Goal: Navigation & Orientation: Find specific page/section

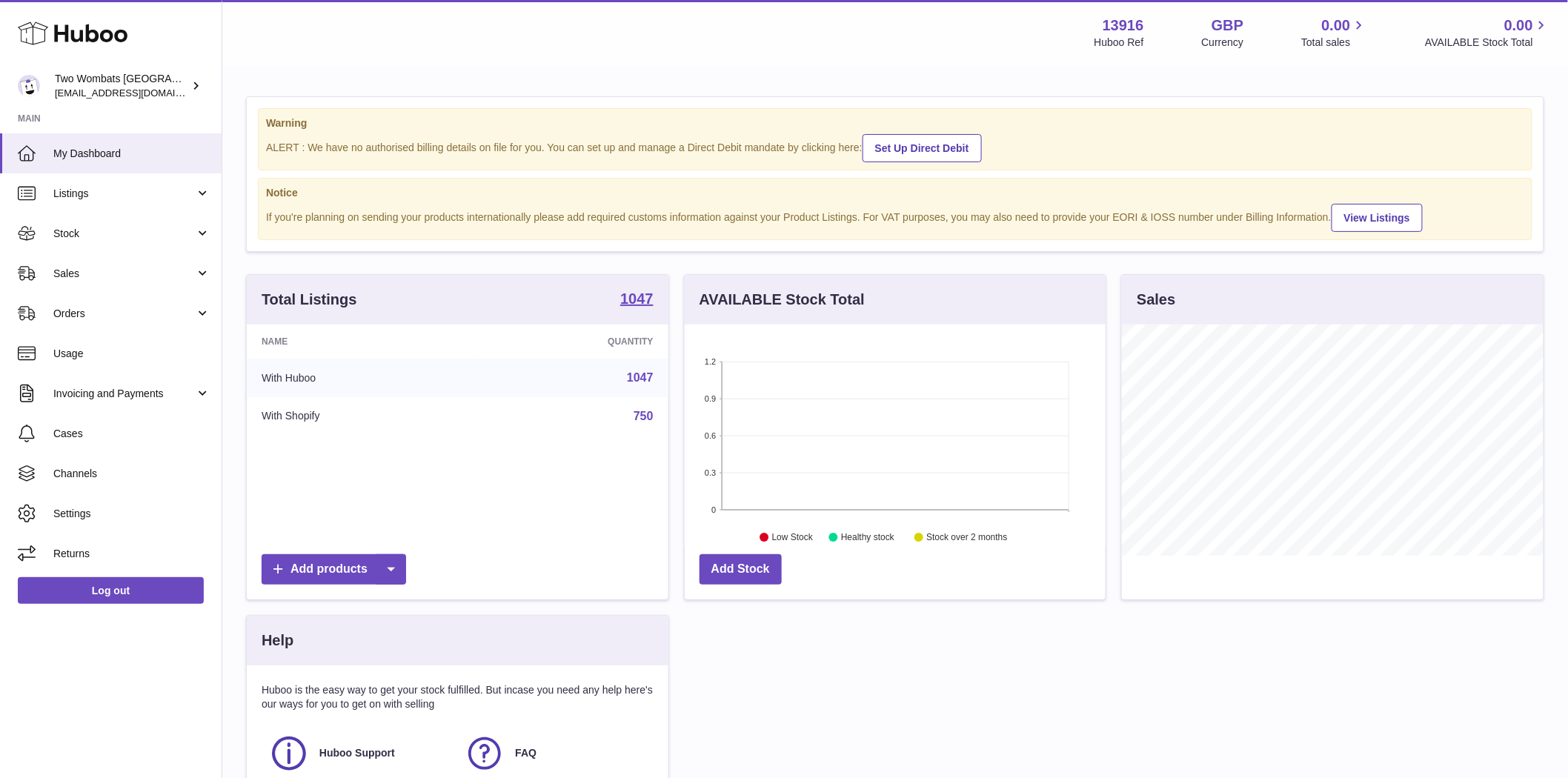
scroll to position [231, 421]
click at [75, 196] on span "Listings" at bounding box center [124, 194] width 141 height 14
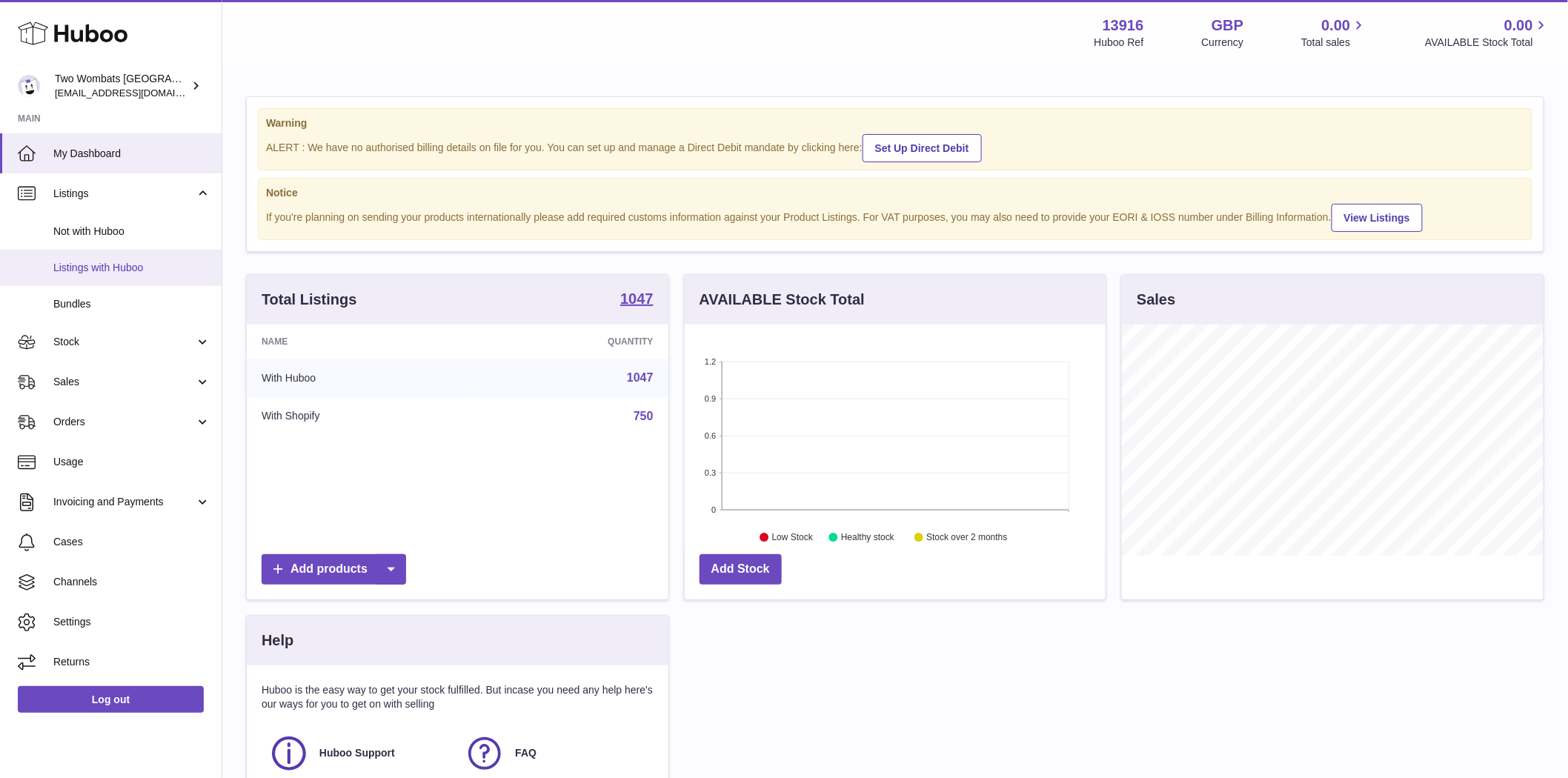
click at [100, 277] on link "Listings with Huboo" at bounding box center [111, 268] width 221 height 37
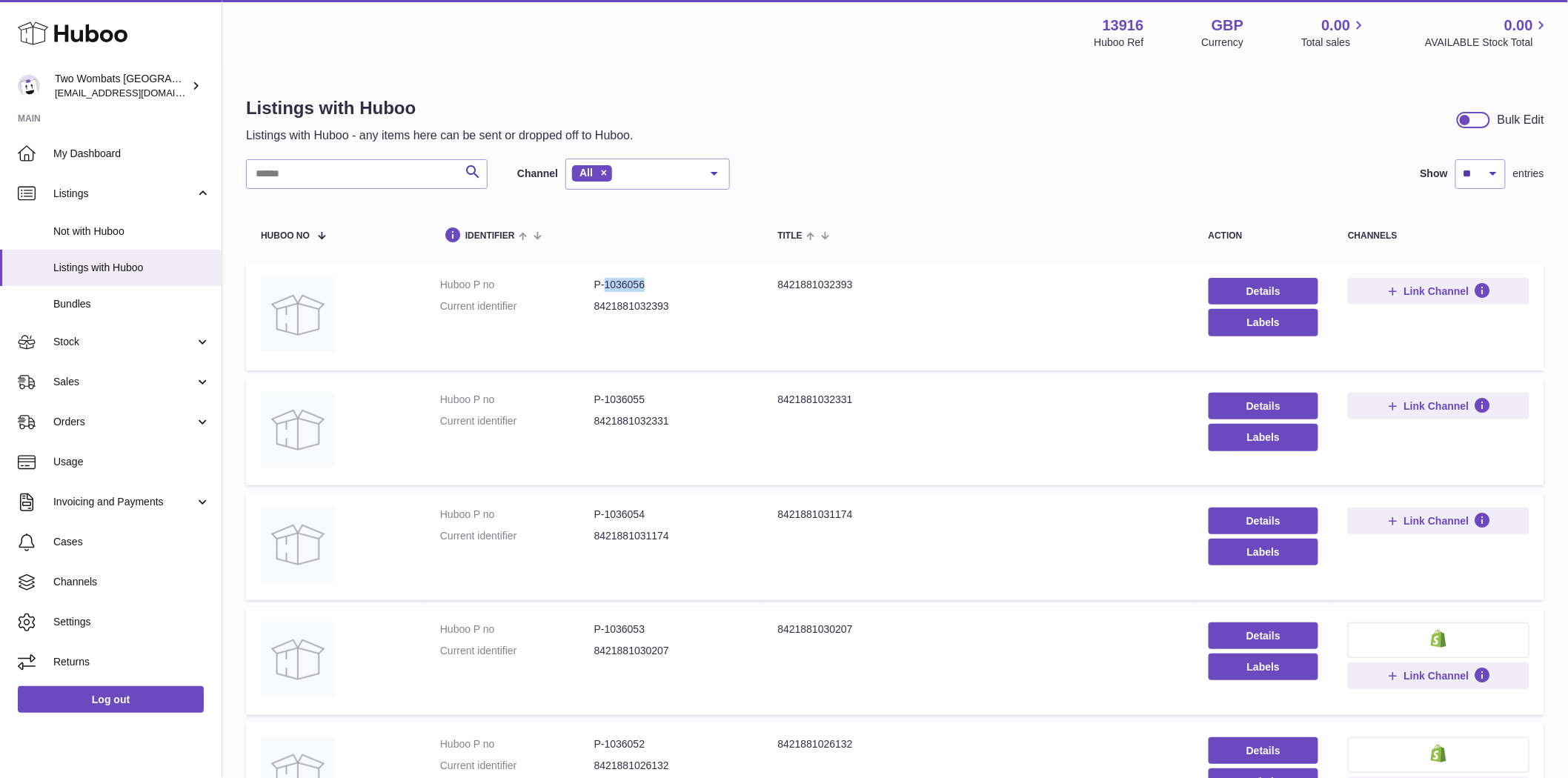
drag, startPoint x: 625, startPoint y: 284, endPoint x: 603, endPoint y: 287, distance: 22.2
click at [603, 287] on dd "P-1036056" at bounding box center [671, 285] width 154 height 14
copy dd "1036056"
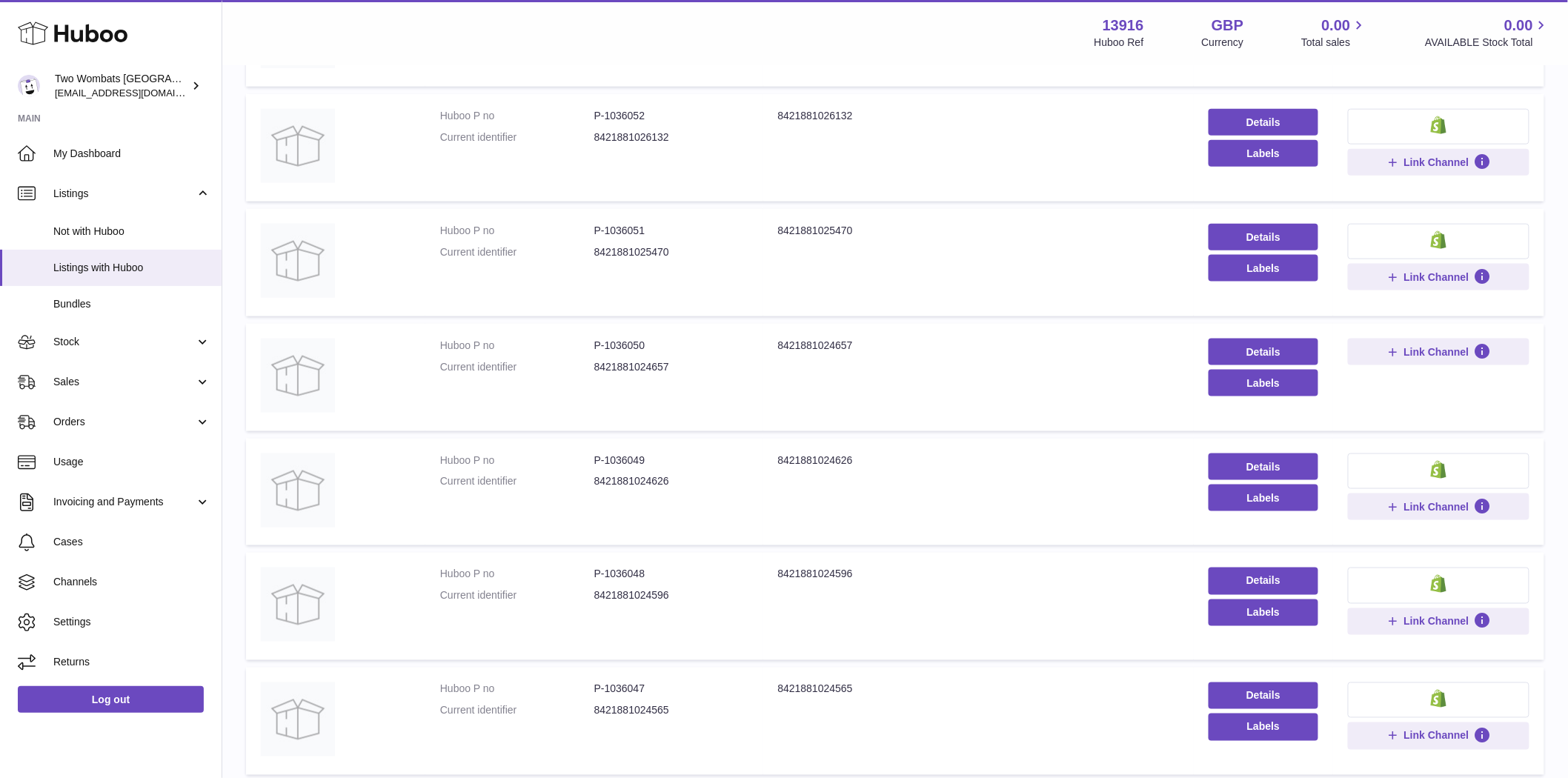
scroll to position [784, 0]
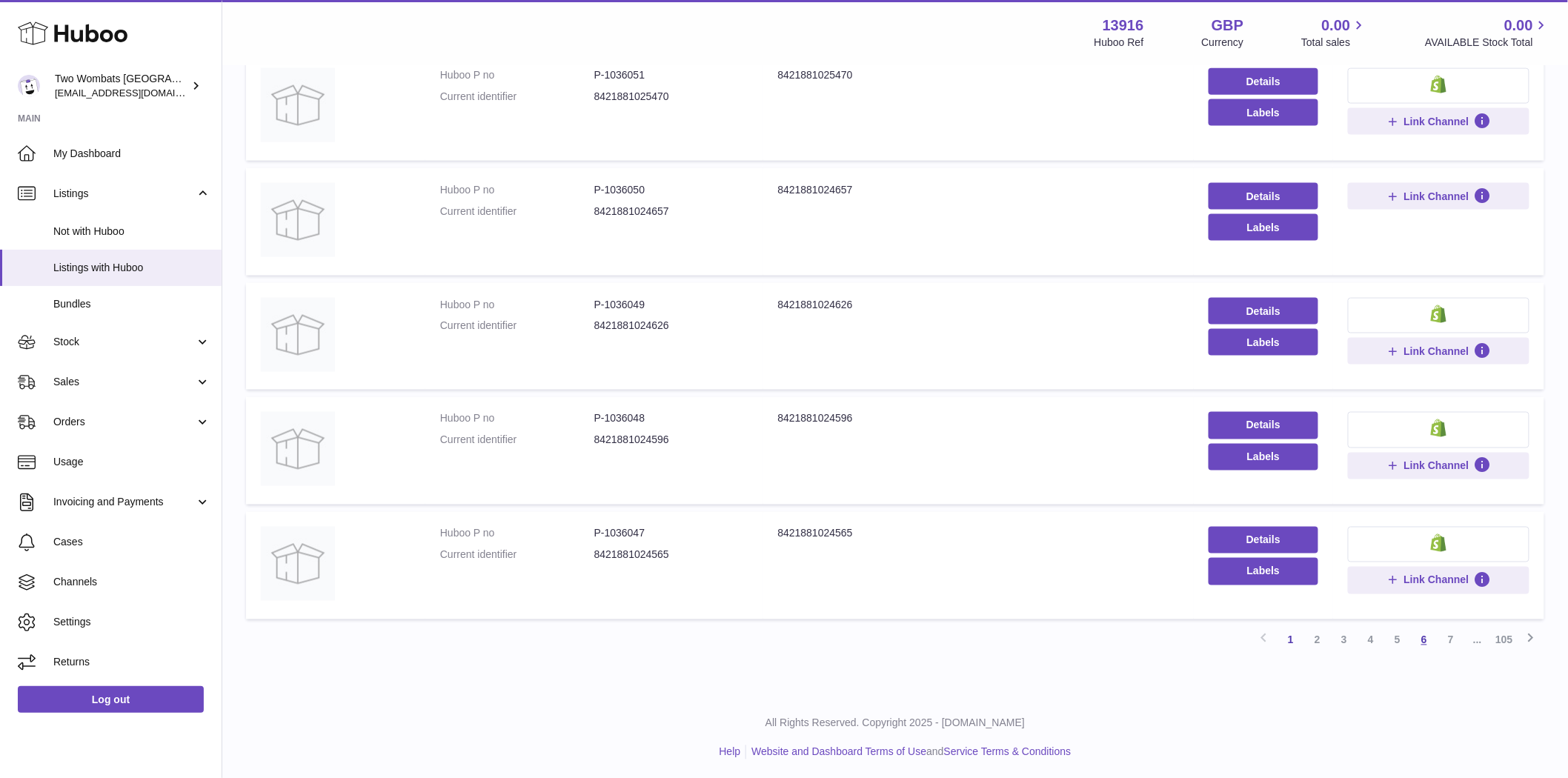
click at [1428, 634] on link "6" at bounding box center [1424, 639] width 26 height 26
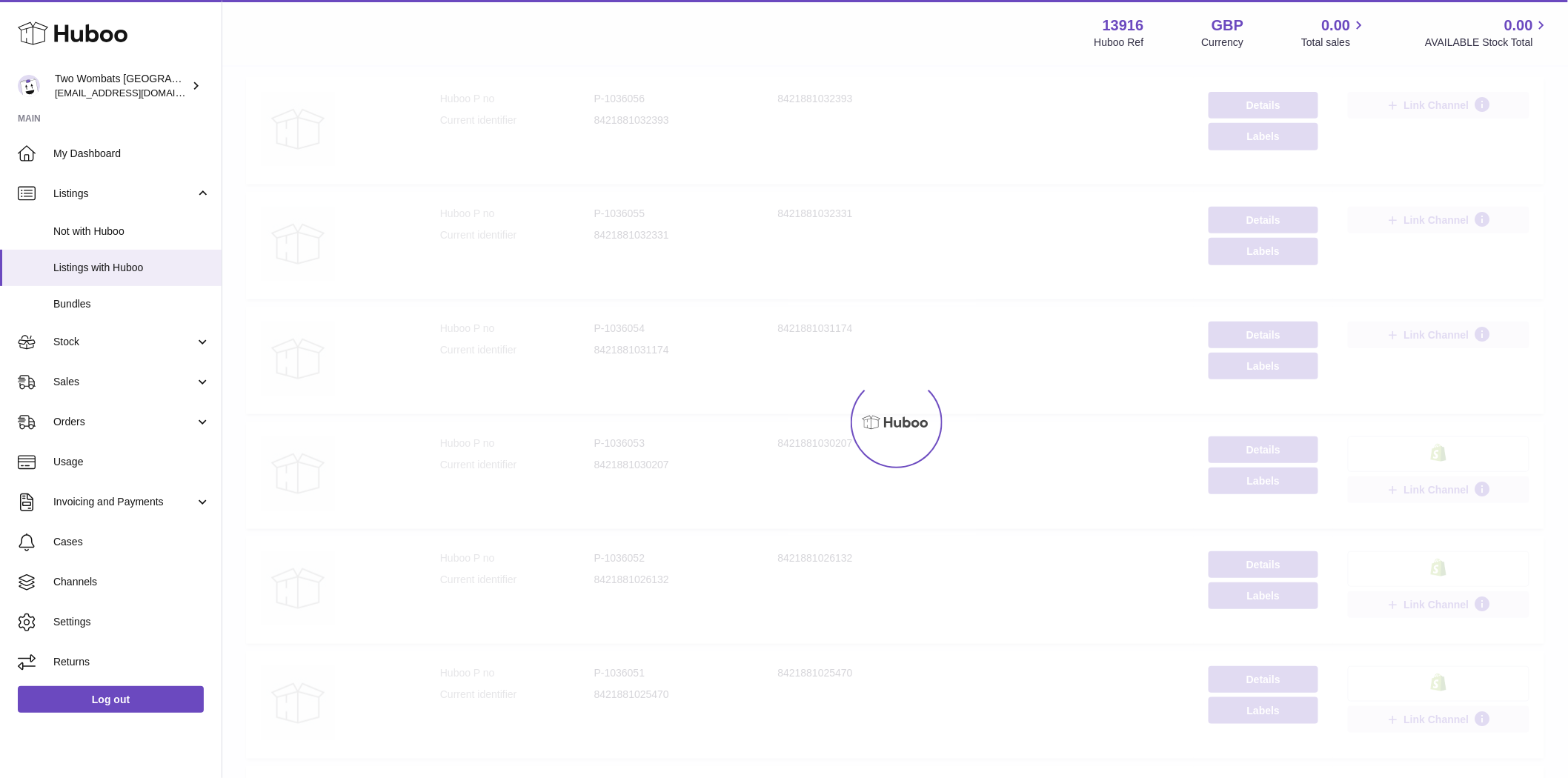
scroll to position [66, 0]
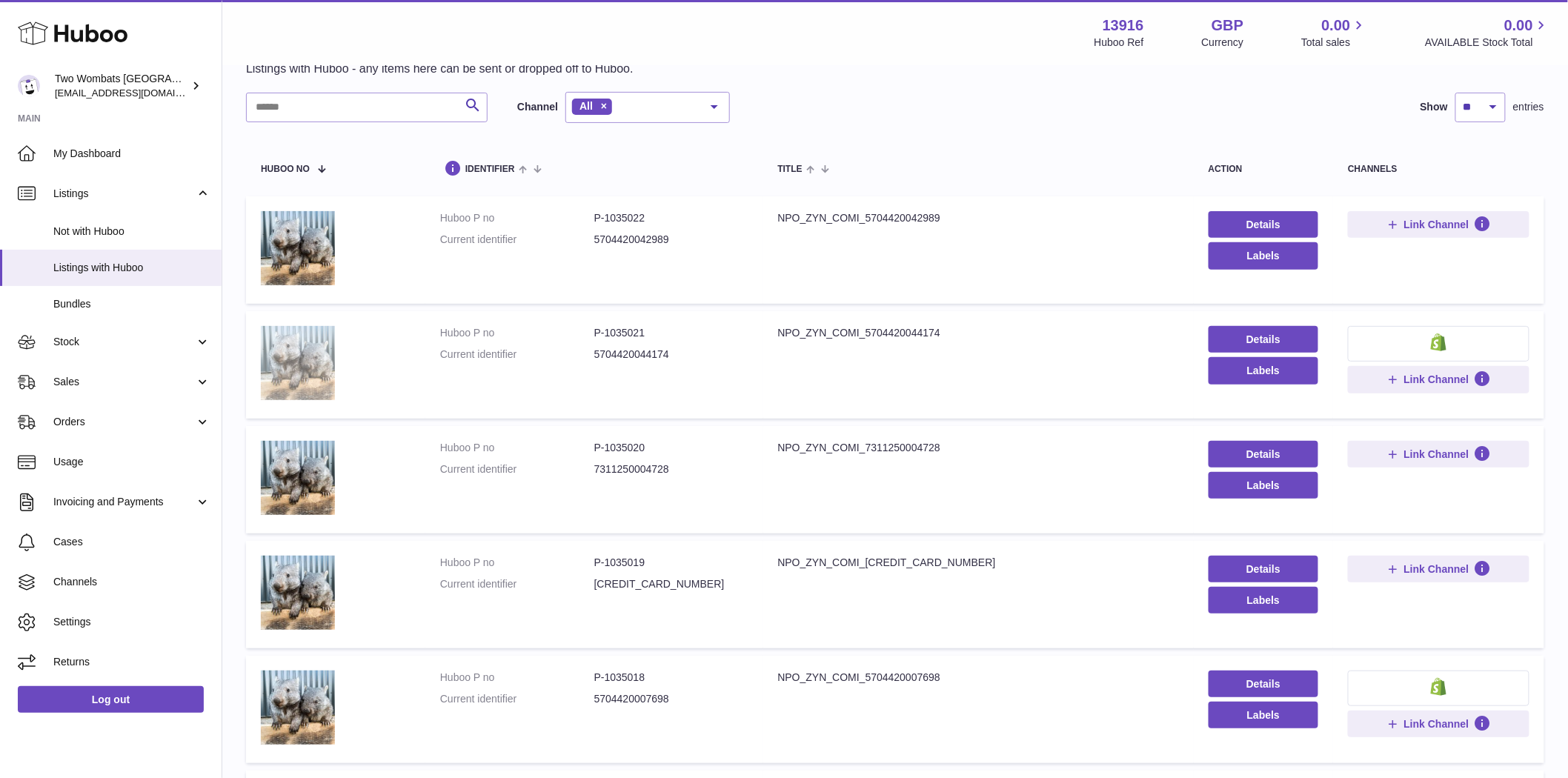
click at [310, 348] on img at bounding box center [298, 362] width 74 height 74
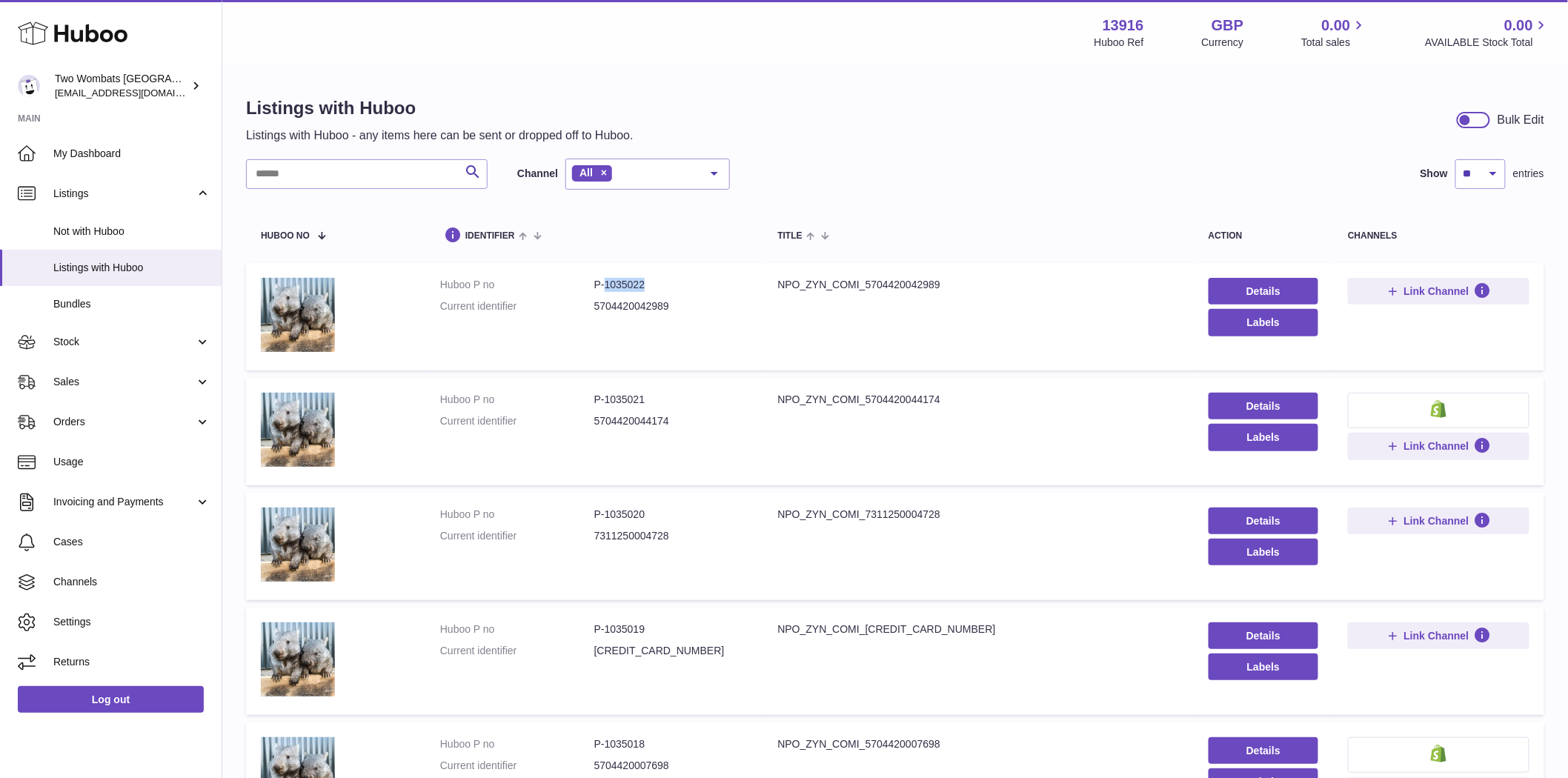
drag, startPoint x: 647, startPoint y: 284, endPoint x: 603, endPoint y: 286, distance: 44.0
click at [603, 286] on dd "P-1035022" at bounding box center [671, 285] width 154 height 14
copy dd "1035022"
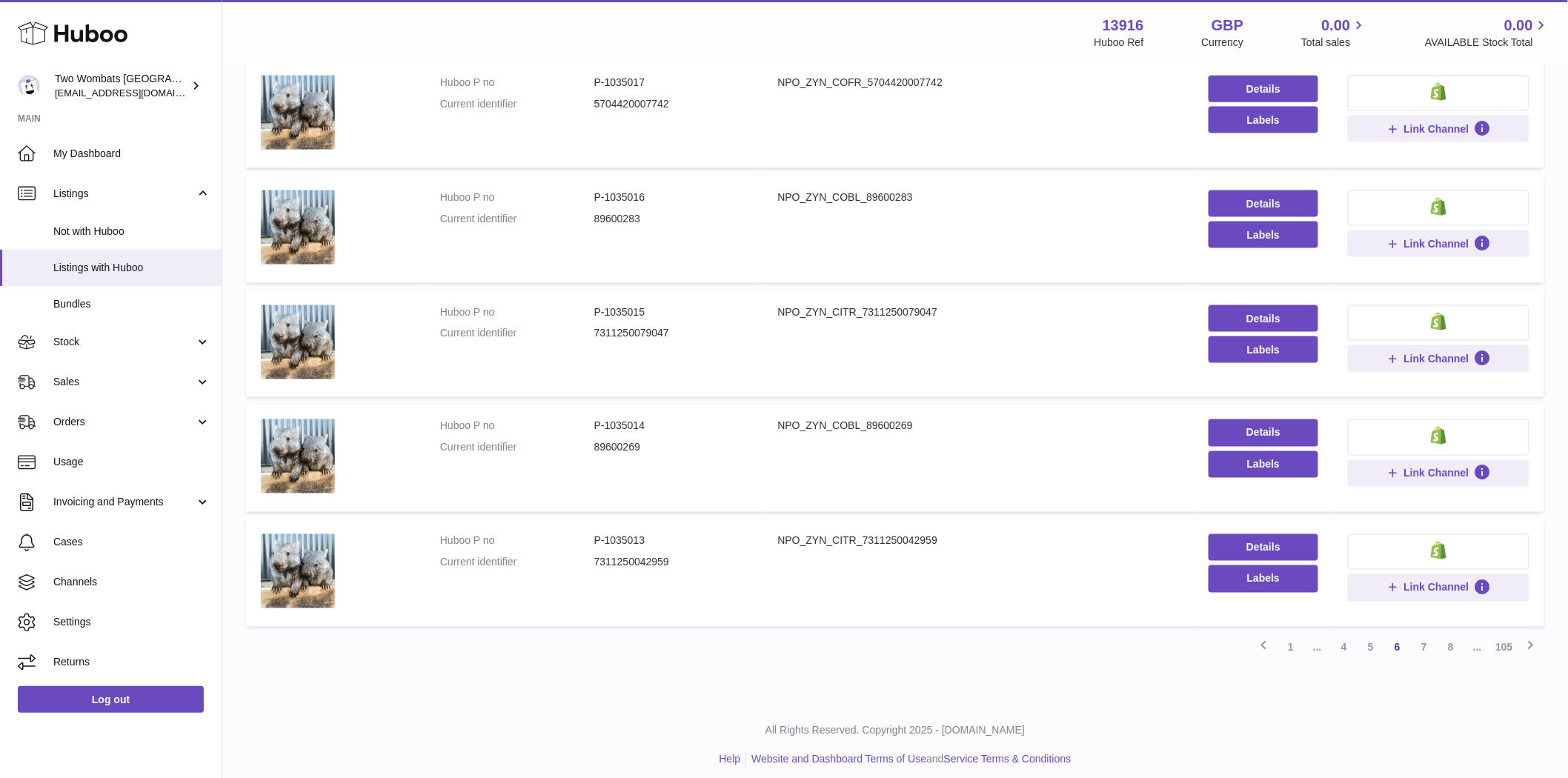
scroll to position [784, 0]
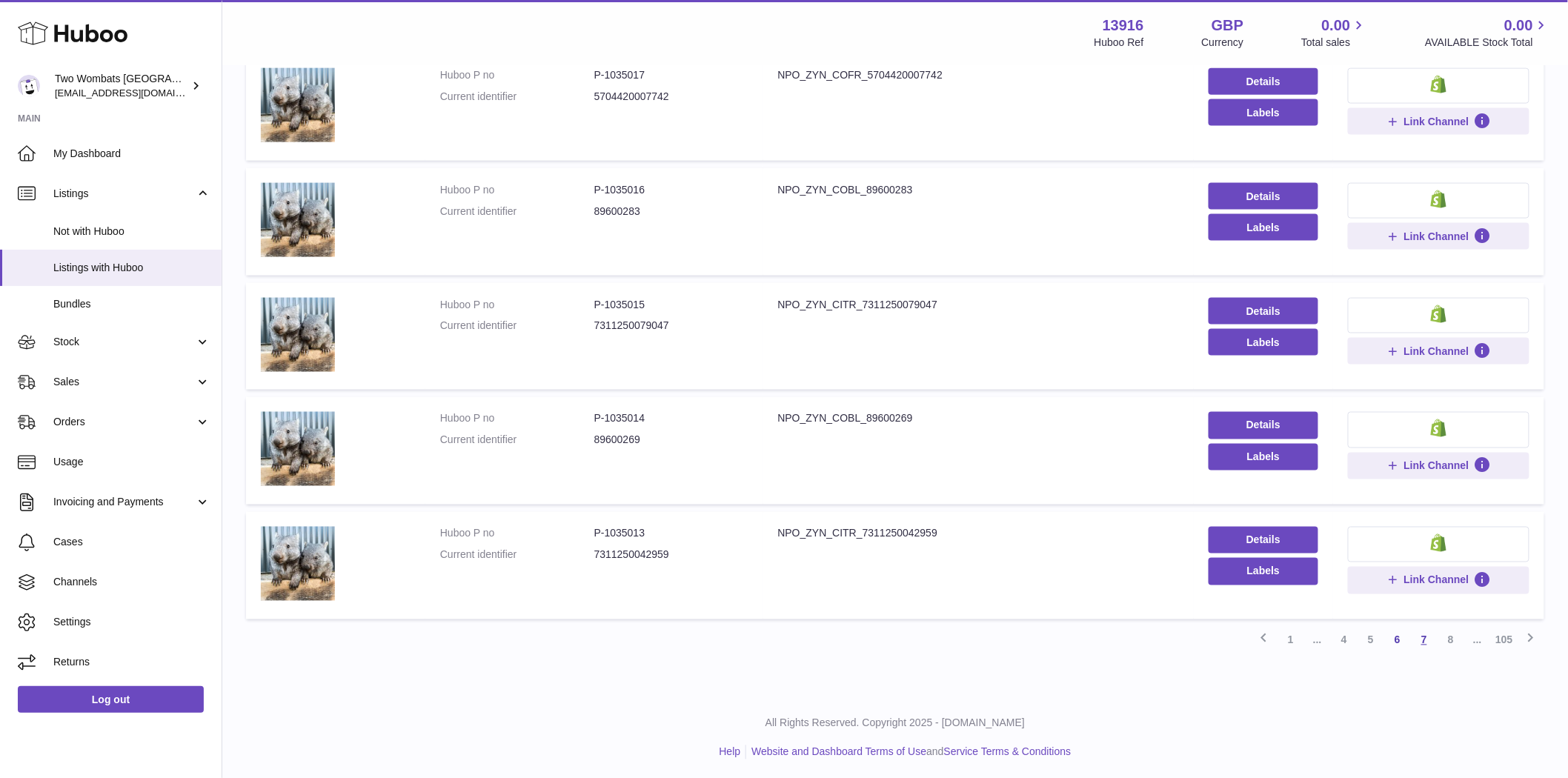
click at [1424, 632] on link "7" at bounding box center [1424, 639] width 26 height 26
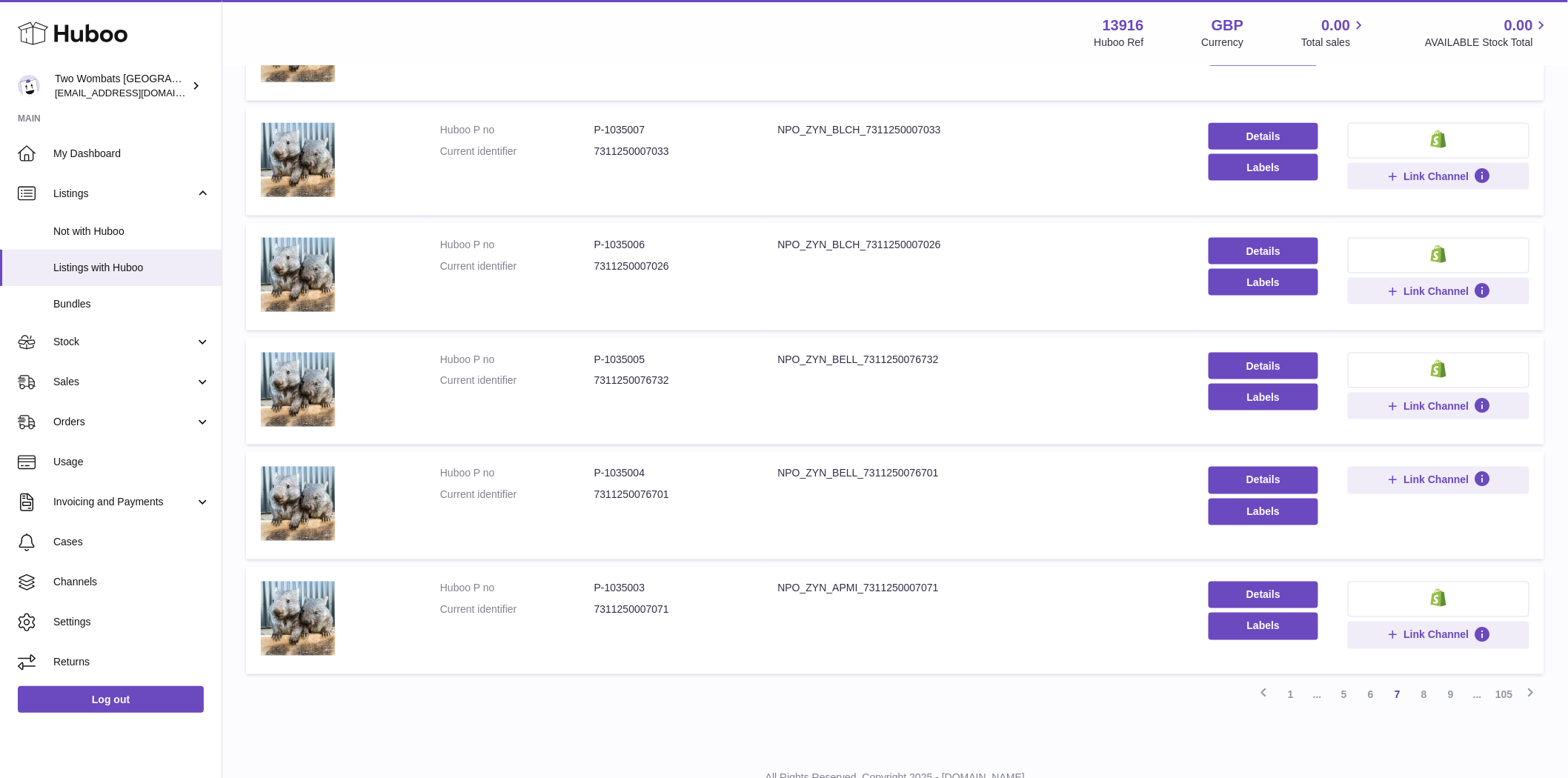
scroll to position [784, 0]
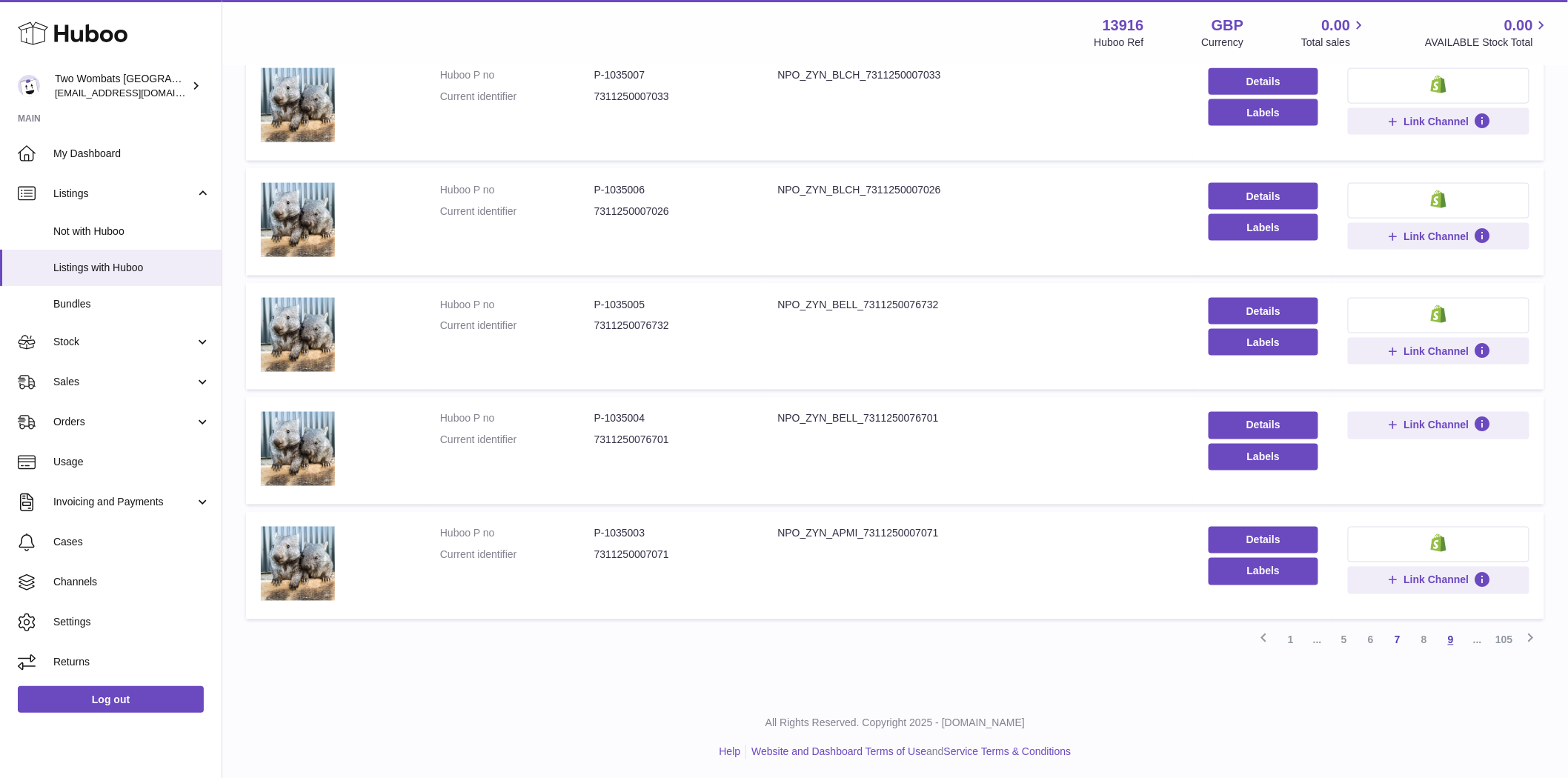
click at [1454, 646] on link "9" at bounding box center [1451, 639] width 26 height 26
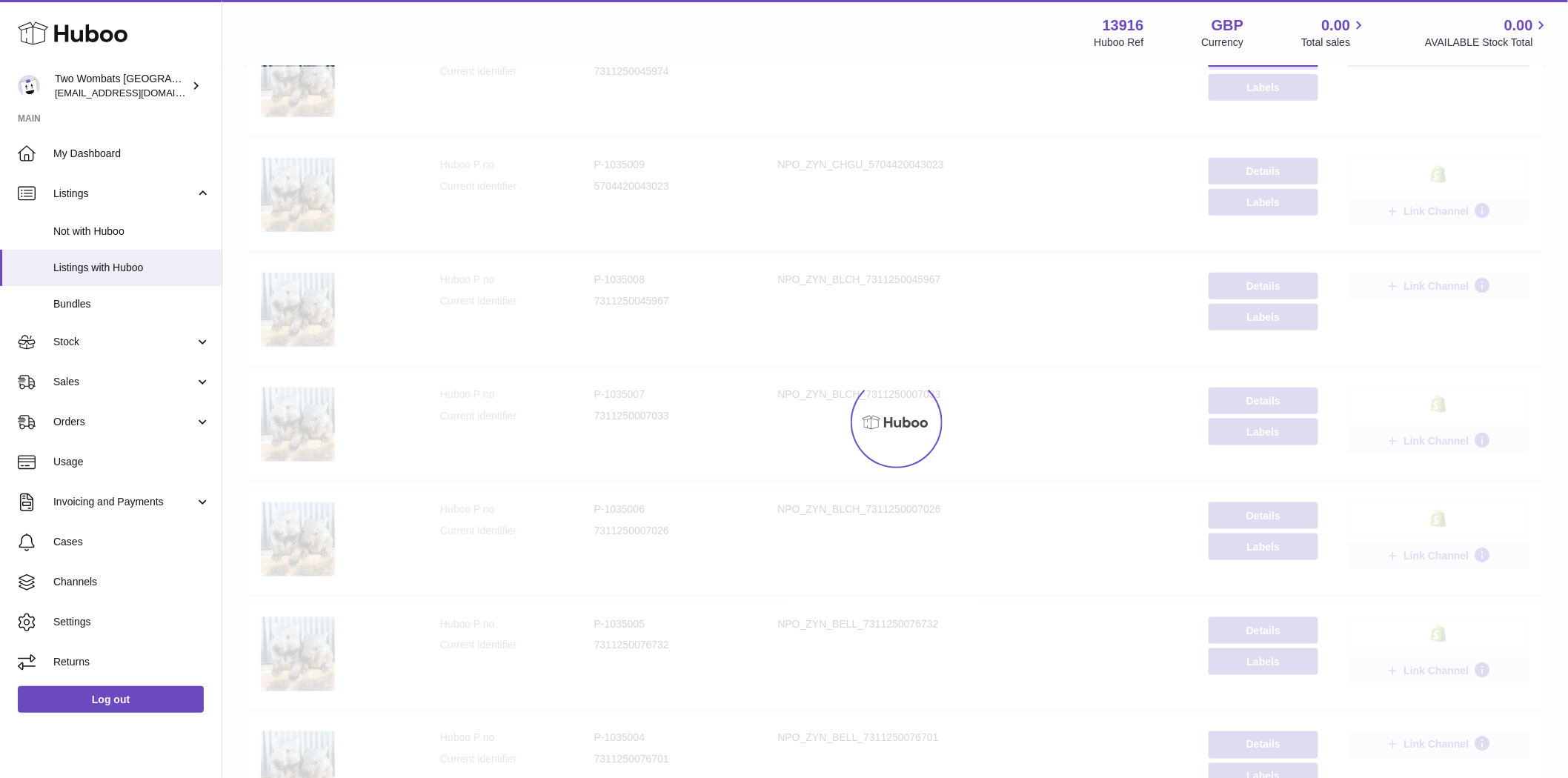
scroll to position [66, 0]
